Goal: Obtain resource: Download file/media

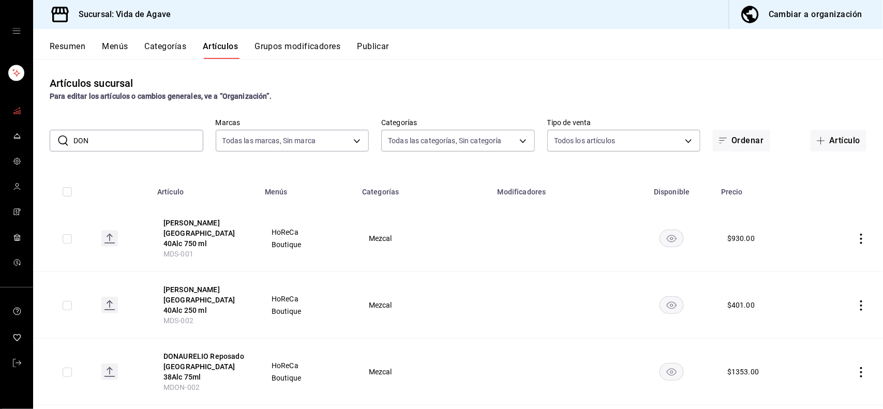
click at [24, 112] on link "mailbox folders" at bounding box center [16, 111] width 33 height 22
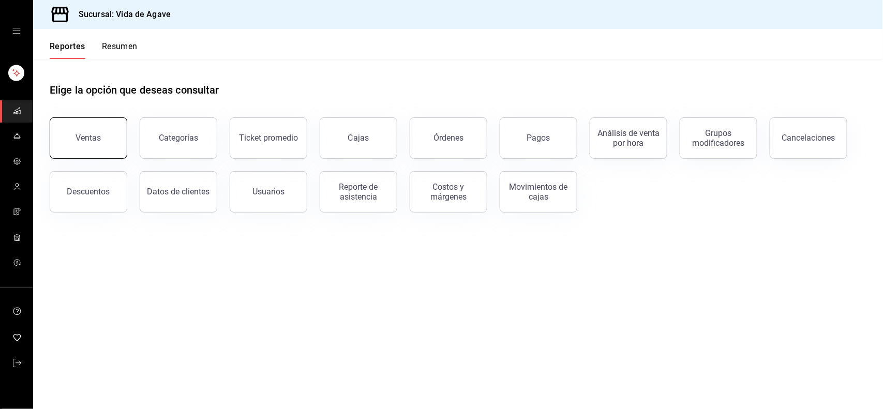
click at [108, 141] on button "Ventas" at bounding box center [89, 137] width 78 height 41
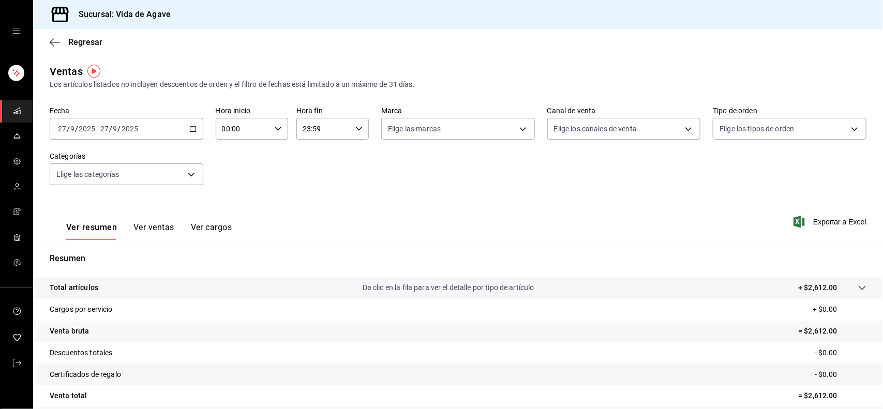
click at [117, 117] on div "Fecha [DATE] [DATE] - [DATE] [DATE]" at bounding box center [127, 123] width 154 height 33
click at [117, 121] on div "[DATE] [DATE] - [DATE] [DATE]" at bounding box center [127, 129] width 154 height 22
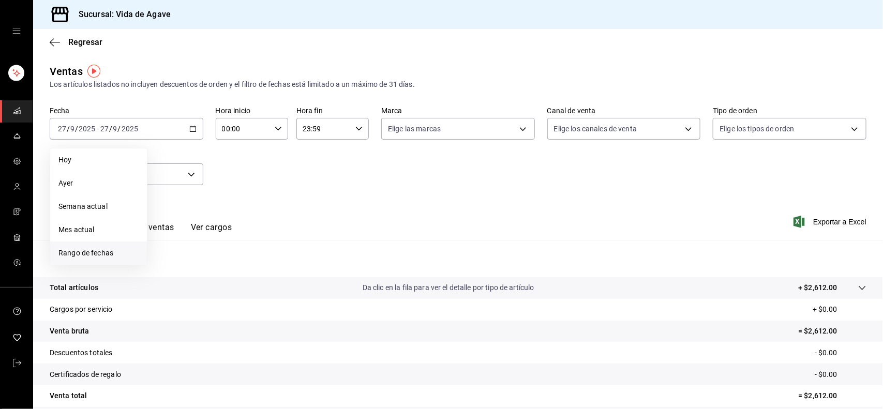
click at [111, 251] on span "Rango de fechas" at bounding box center [98, 253] width 80 height 11
click at [171, 260] on button "22" at bounding box center [169, 266] width 18 height 19
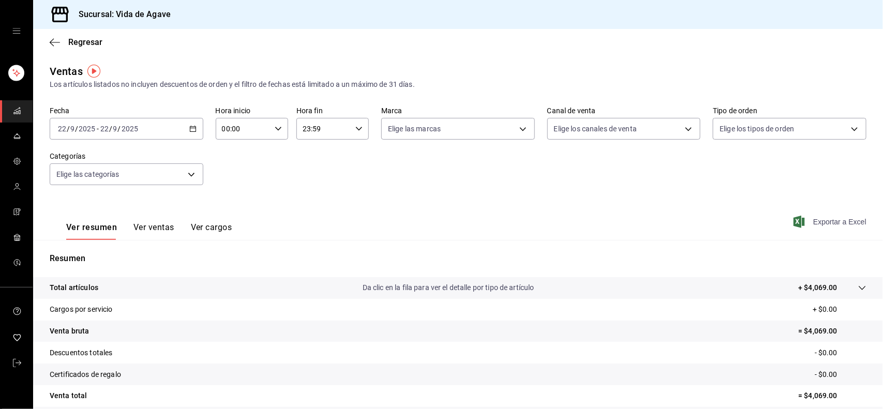
click at [816, 222] on span "Exportar a Excel" at bounding box center [831, 222] width 71 height 12
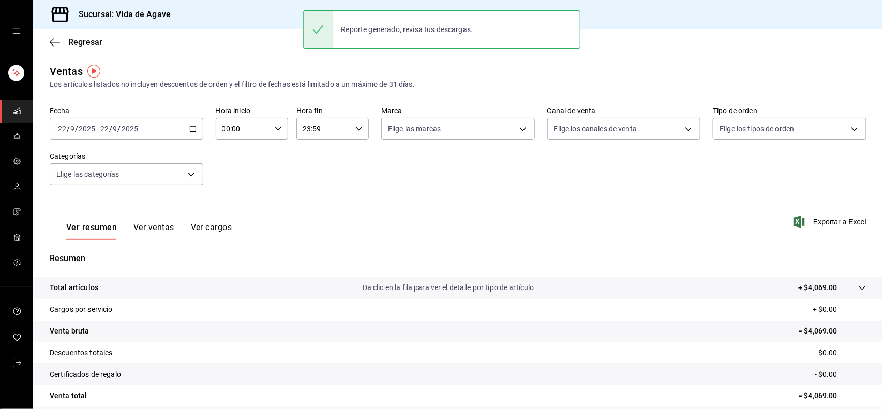
click at [152, 118] on div "[DATE] [DATE] - [DATE] [DATE]" at bounding box center [127, 129] width 154 height 22
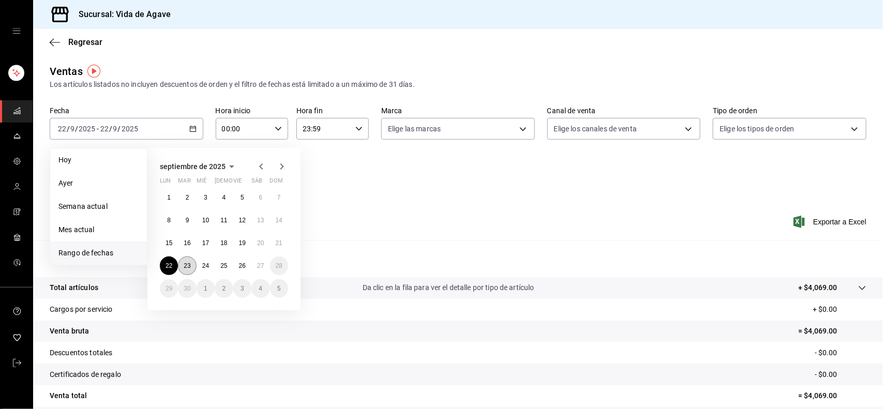
click at [191, 264] on button "23" at bounding box center [187, 266] width 18 height 19
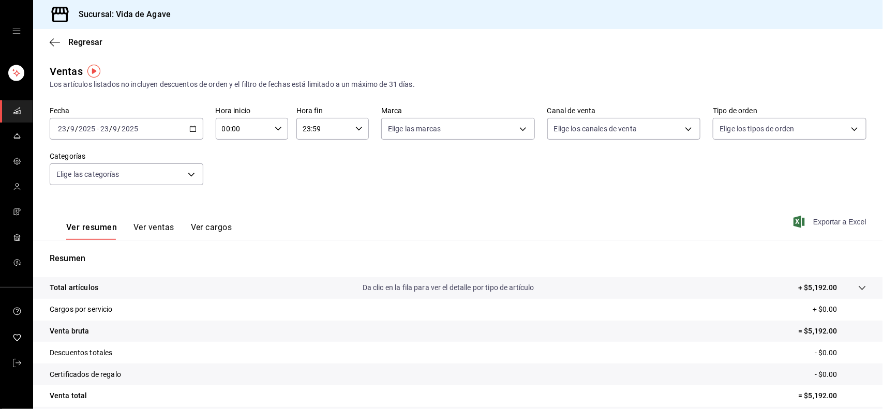
click at [820, 219] on span "Exportar a Excel" at bounding box center [831, 222] width 71 height 12
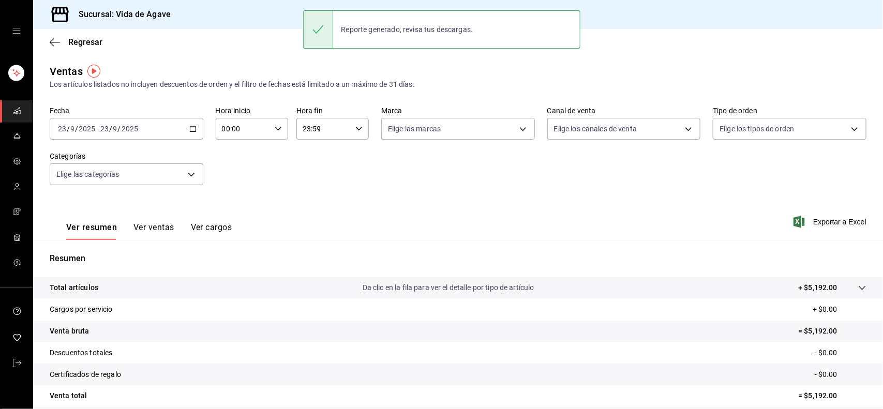
click at [163, 122] on div "[DATE] [DATE] - [DATE] [DATE]" at bounding box center [127, 129] width 154 height 22
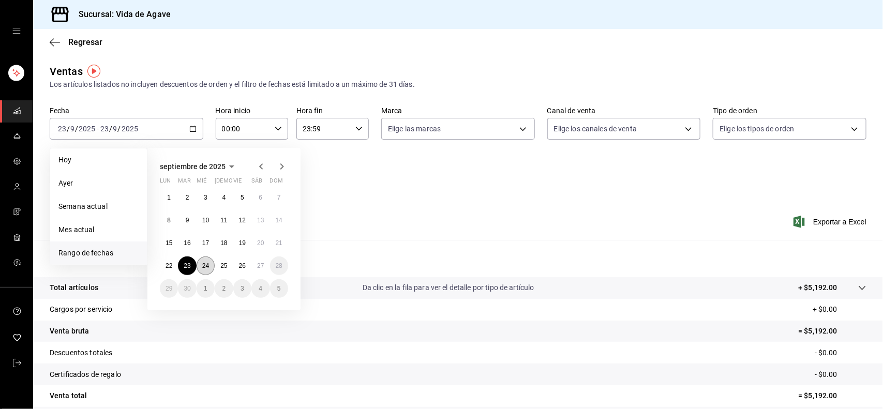
click at [205, 265] on abbr "24" at bounding box center [205, 265] width 7 height 7
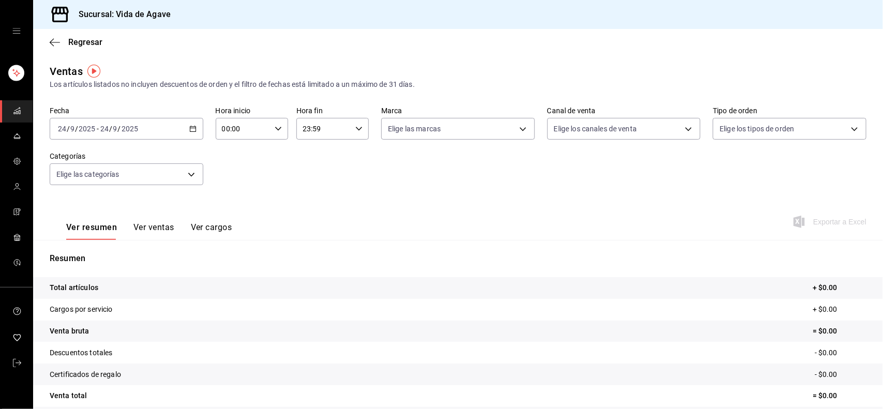
click at [125, 130] on input "2025" at bounding box center [130, 129] width 18 height 8
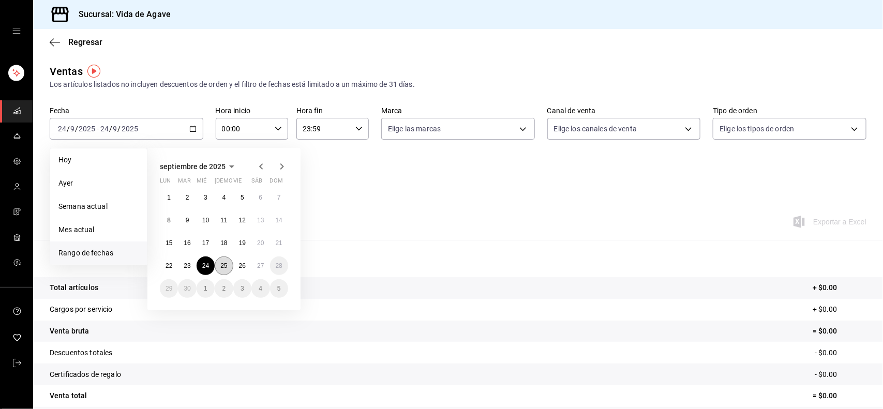
click at [217, 272] on button "25" at bounding box center [224, 266] width 18 height 19
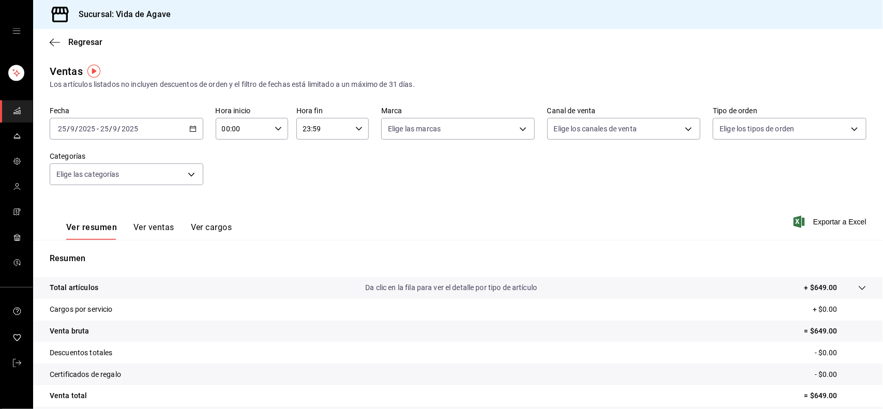
click at [422, 213] on div "Ver resumen Ver ventas Ver cargos Exportar a Excel" at bounding box center [458, 219] width 850 height 42
click at [849, 219] on span "Exportar a Excel" at bounding box center [831, 222] width 71 height 12
click at [184, 126] on div "[DATE] [DATE] - [DATE] [DATE]" at bounding box center [127, 129] width 154 height 22
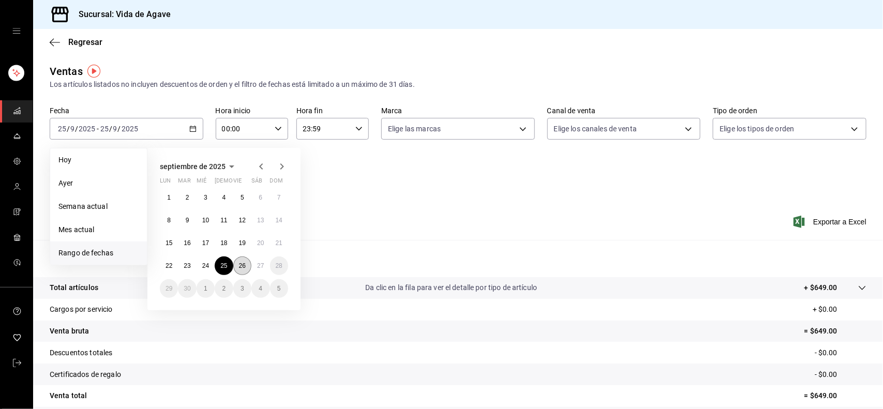
click at [239, 263] on abbr "26" at bounding box center [242, 265] width 7 height 7
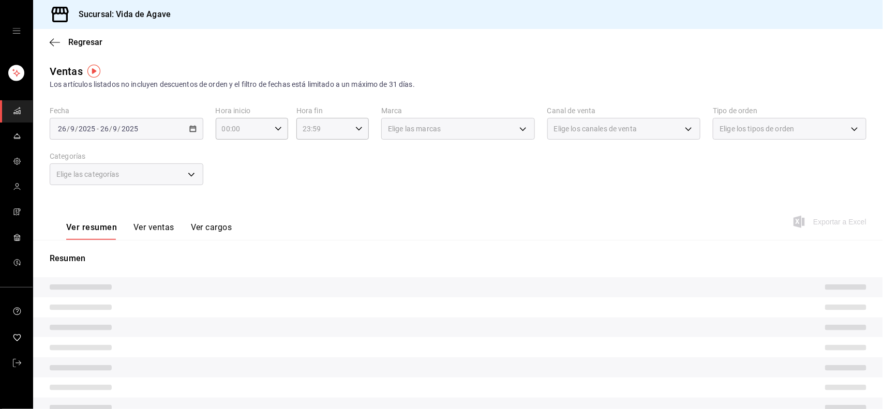
click at [392, 168] on div "Fecha [DATE] [DATE] - [DATE] [DATE] Hora inicio 00:00 Hora inicio Hora fin 23:5…" at bounding box center [458, 152] width 817 height 91
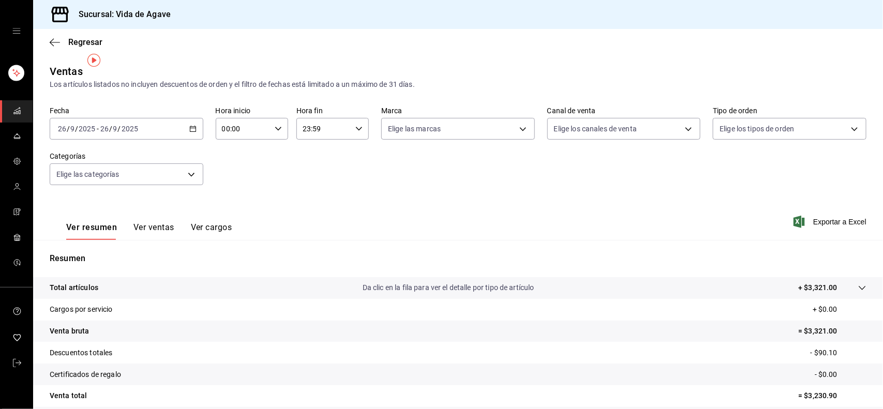
scroll to position [26, 0]
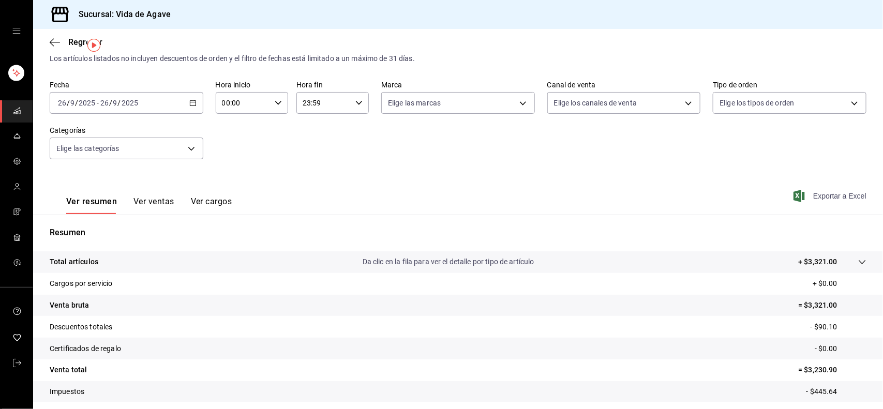
click at [840, 201] on span "Exportar a Excel" at bounding box center [831, 196] width 71 height 12
click at [166, 108] on div "[DATE] [DATE] - [DATE] [DATE]" at bounding box center [127, 103] width 154 height 22
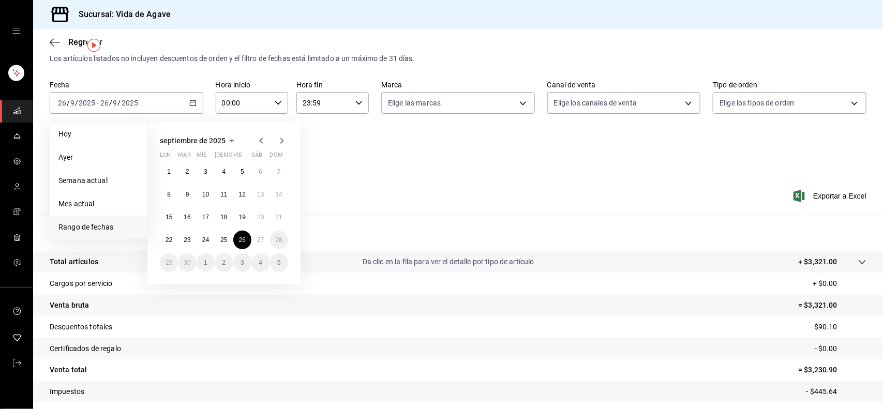
click at [434, 159] on div "Fecha [DATE] [DATE] - [DATE] [DATE] [DATE] [DATE] Semana actual Mes actual [GEO…" at bounding box center [458, 126] width 817 height 91
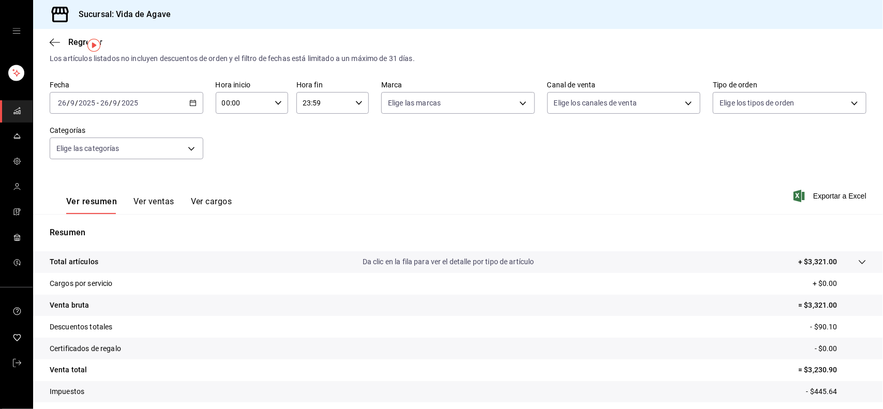
click at [24, 115] on link "mailbox folders" at bounding box center [16, 111] width 33 height 22
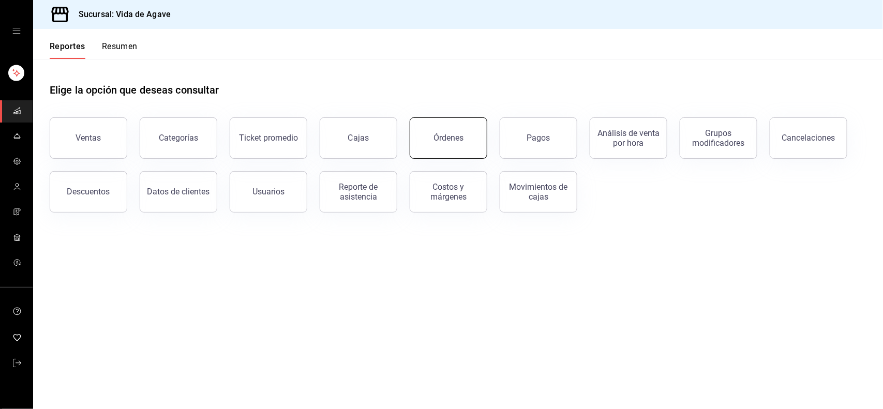
click at [458, 149] on button "Órdenes" at bounding box center [449, 137] width 78 height 41
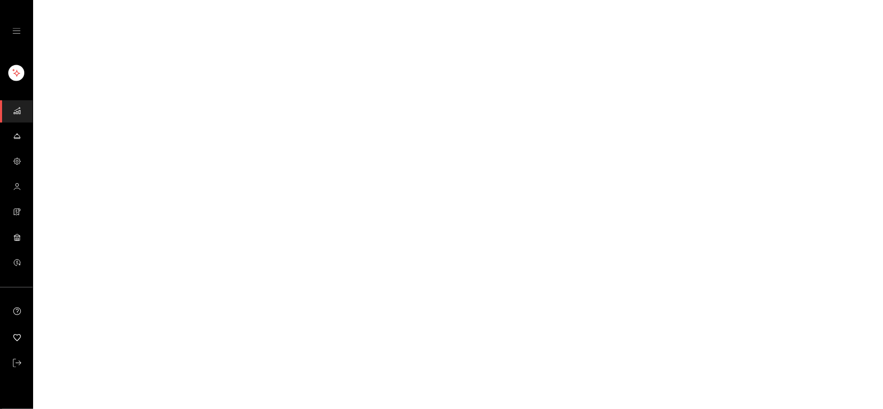
click at [458, 0] on html "GANA 1 MES GRATIS EN TU SUSCRIPCIÓN AQUÍ ¿Recuerdas cómo empezó tu restaurante?…" at bounding box center [441, 0] width 883 height 0
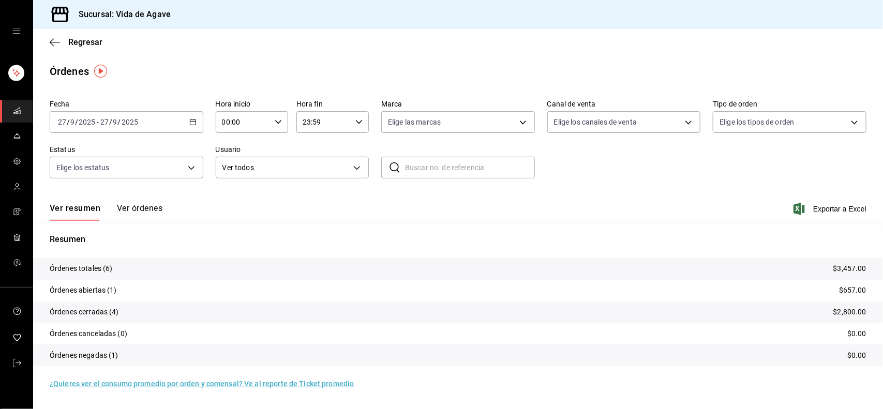
click at [136, 125] on input "2025" at bounding box center [130, 122] width 18 height 8
click at [99, 273] on span "Rango de fechas" at bounding box center [98, 269] width 80 height 11
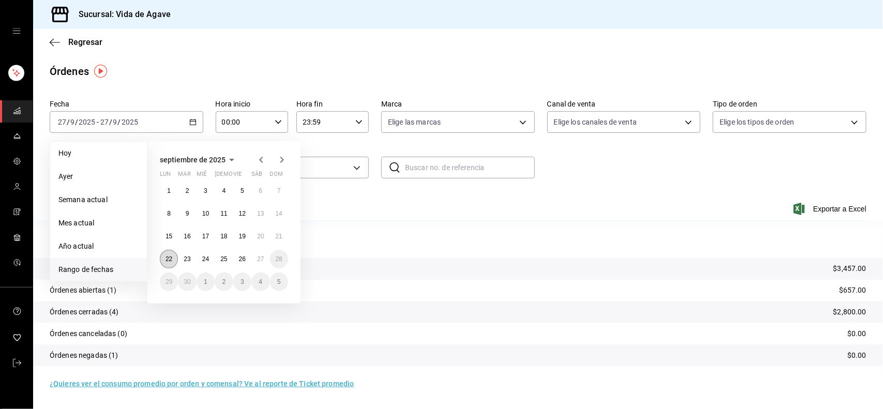
click at [171, 256] on abbr "22" at bounding box center [169, 259] width 7 height 7
click at [247, 259] on button "26" at bounding box center [242, 259] width 18 height 19
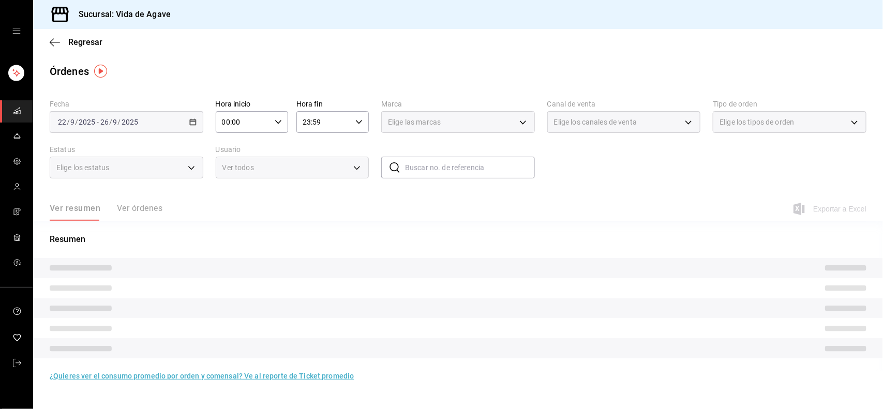
click at [247, 259] on tr at bounding box center [458, 268] width 850 height 20
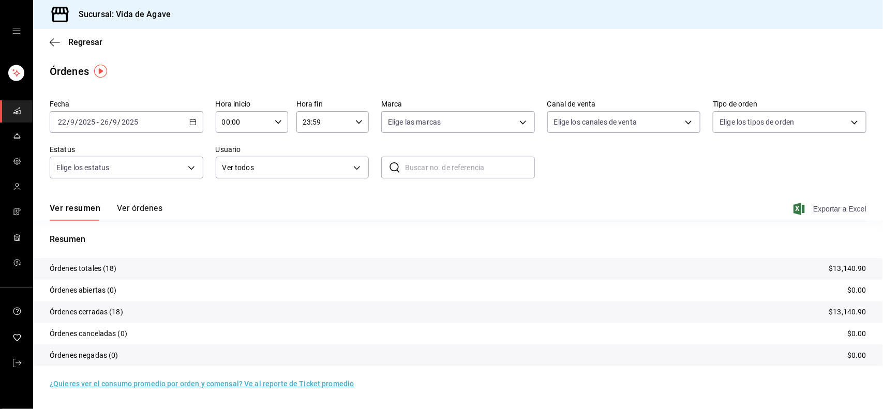
click at [833, 203] on span "Exportar a Excel" at bounding box center [831, 209] width 71 height 12
click at [14, 114] on icon "mailbox folders" at bounding box center [17, 111] width 8 height 8
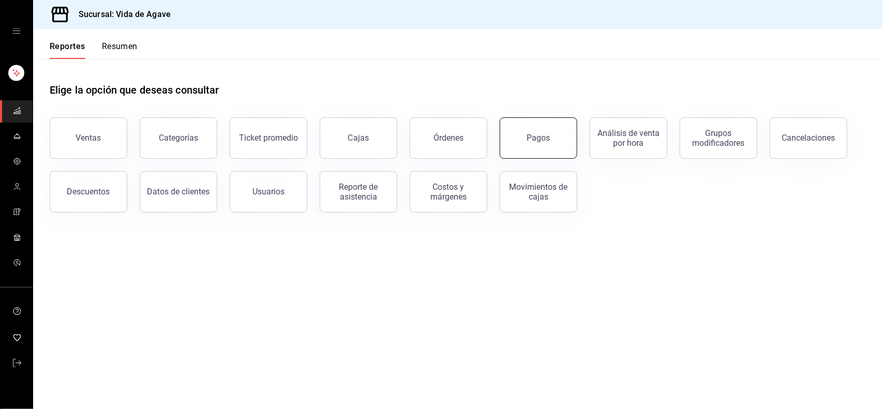
click at [521, 130] on button "Pagos" at bounding box center [539, 137] width 78 height 41
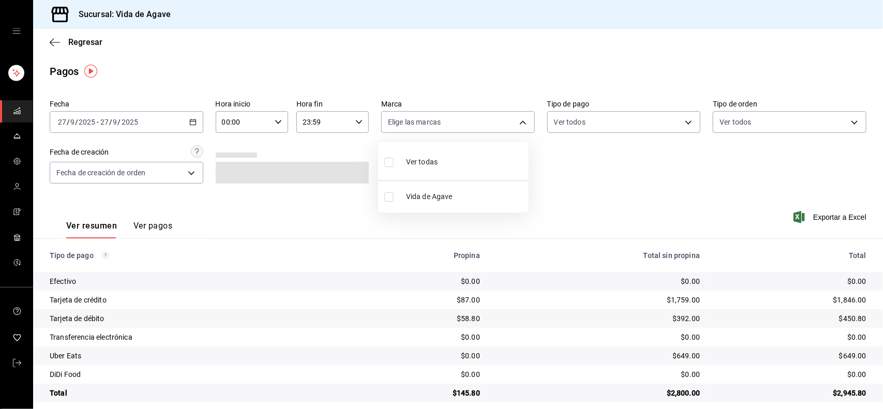
click at [521, 130] on body "Sucursal: Vida de Agave Regresar Pagos Fecha [DATE] [DATE] - [DATE] [DATE] Hora…" at bounding box center [441, 204] width 883 height 409
click at [128, 123] on div at bounding box center [441, 204] width 883 height 409
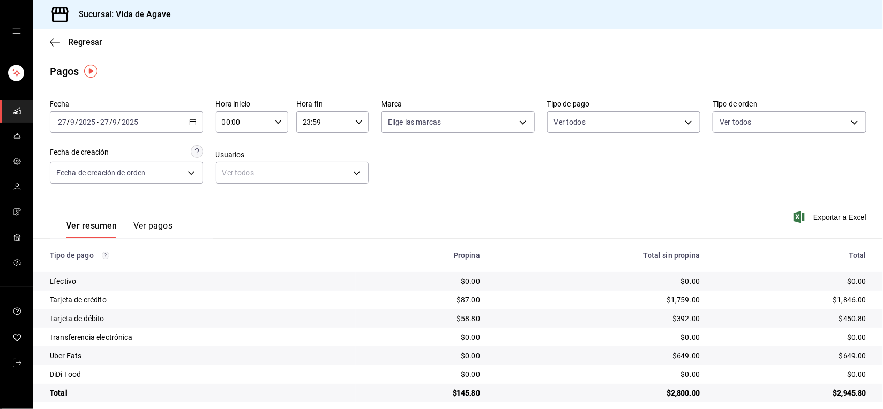
click at [128, 123] on input "2025" at bounding box center [130, 122] width 18 height 8
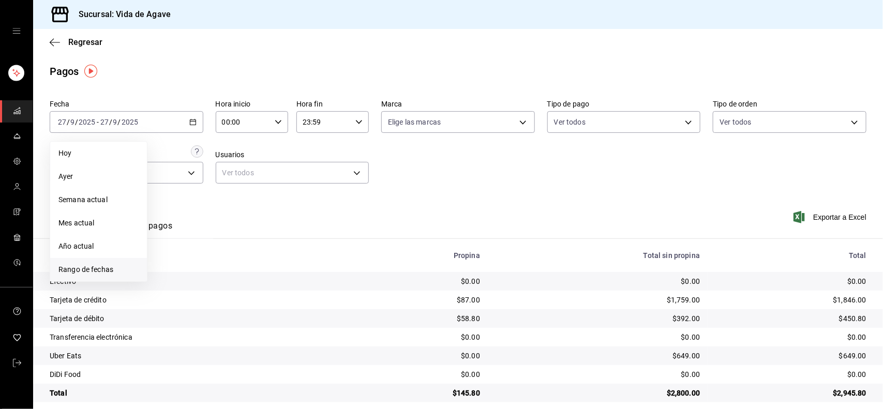
click at [103, 268] on span "Rango de fechas" at bounding box center [98, 269] width 80 height 11
click at [175, 254] on button "22" at bounding box center [169, 259] width 18 height 19
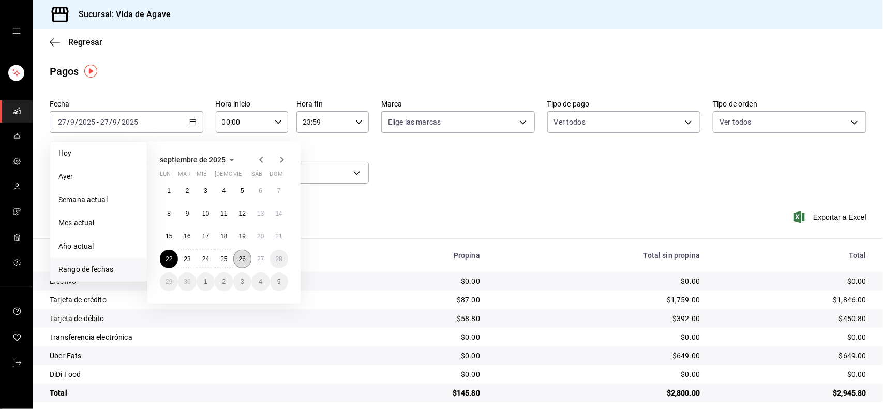
click at [242, 257] on abbr "26" at bounding box center [242, 259] width 7 height 7
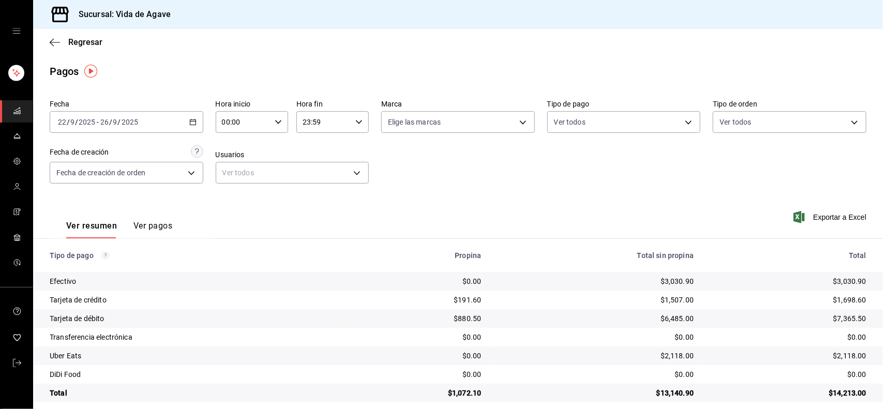
click at [447, 163] on div "Fecha [DATE] [DATE] - [DATE] [DATE] Hora inicio 00:00 Hora inicio Hora fin 23:5…" at bounding box center [458, 146] width 817 height 100
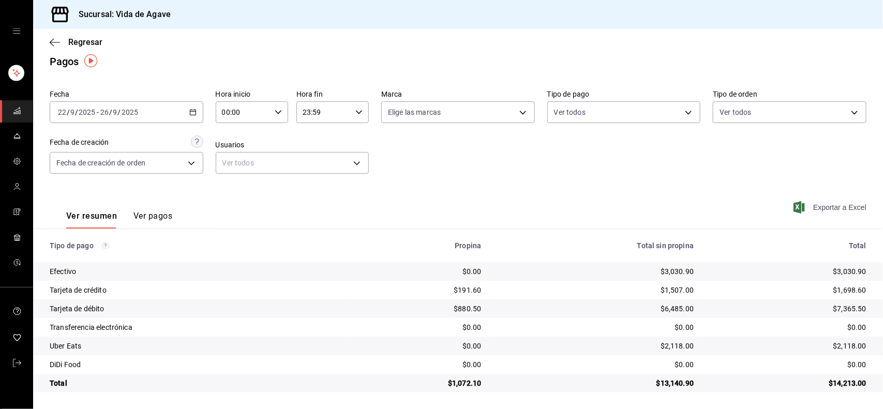
click at [826, 209] on span "Exportar a Excel" at bounding box center [831, 207] width 71 height 12
click at [601, 61] on div "Pagos" at bounding box center [458, 62] width 850 height 16
click at [53, 47] on div "Regresar" at bounding box center [458, 42] width 850 height 26
click at [53, 44] on icon "button" at bounding box center [55, 42] width 10 height 9
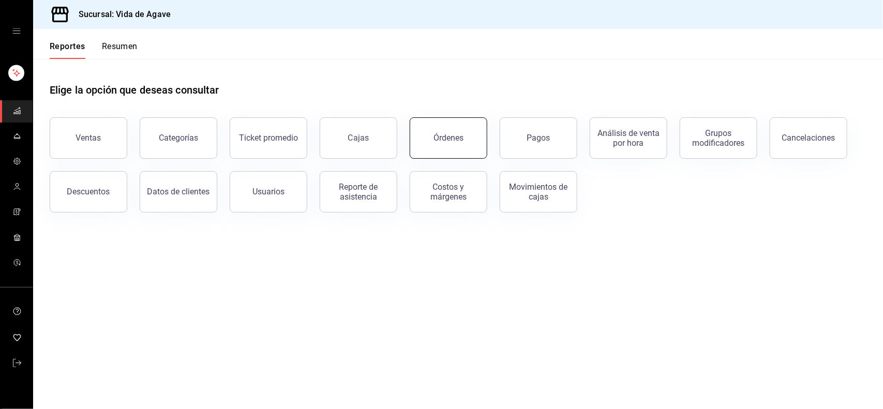
click at [444, 117] on div "Órdenes" at bounding box center [442, 132] width 90 height 54
click at [438, 128] on button "Órdenes" at bounding box center [449, 137] width 78 height 41
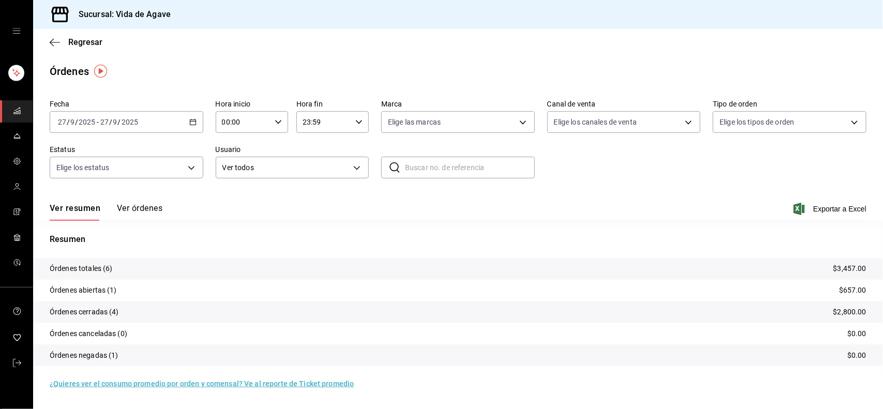
click at [109, 114] on div "[DATE] [DATE] - [DATE] [DATE]" at bounding box center [127, 122] width 154 height 22
click at [100, 262] on li "Rango de fechas" at bounding box center [98, 269] width 97 height 23
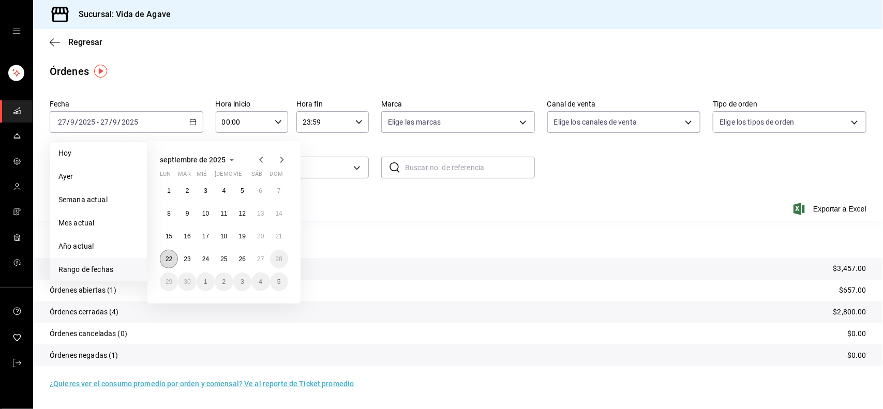
click at [169, 262] on abbr "22" at bounding box center [169, 259] width 7 height 7
click at [247, 257] on button "26" at bounding box center [242, 259] width 18 height 19
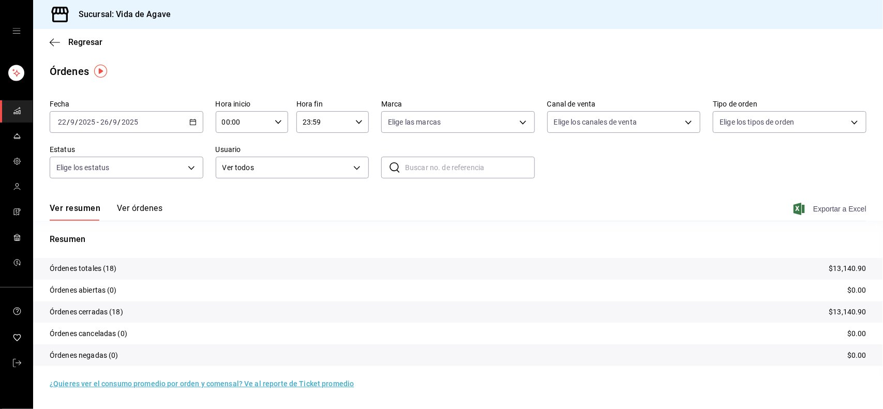
click at [826, 206] on span "Exportar a Excel" at bounding box center [831, 209] width 71 height 12
